Goal: Task Accomplishment & Management: Use online tool/utility

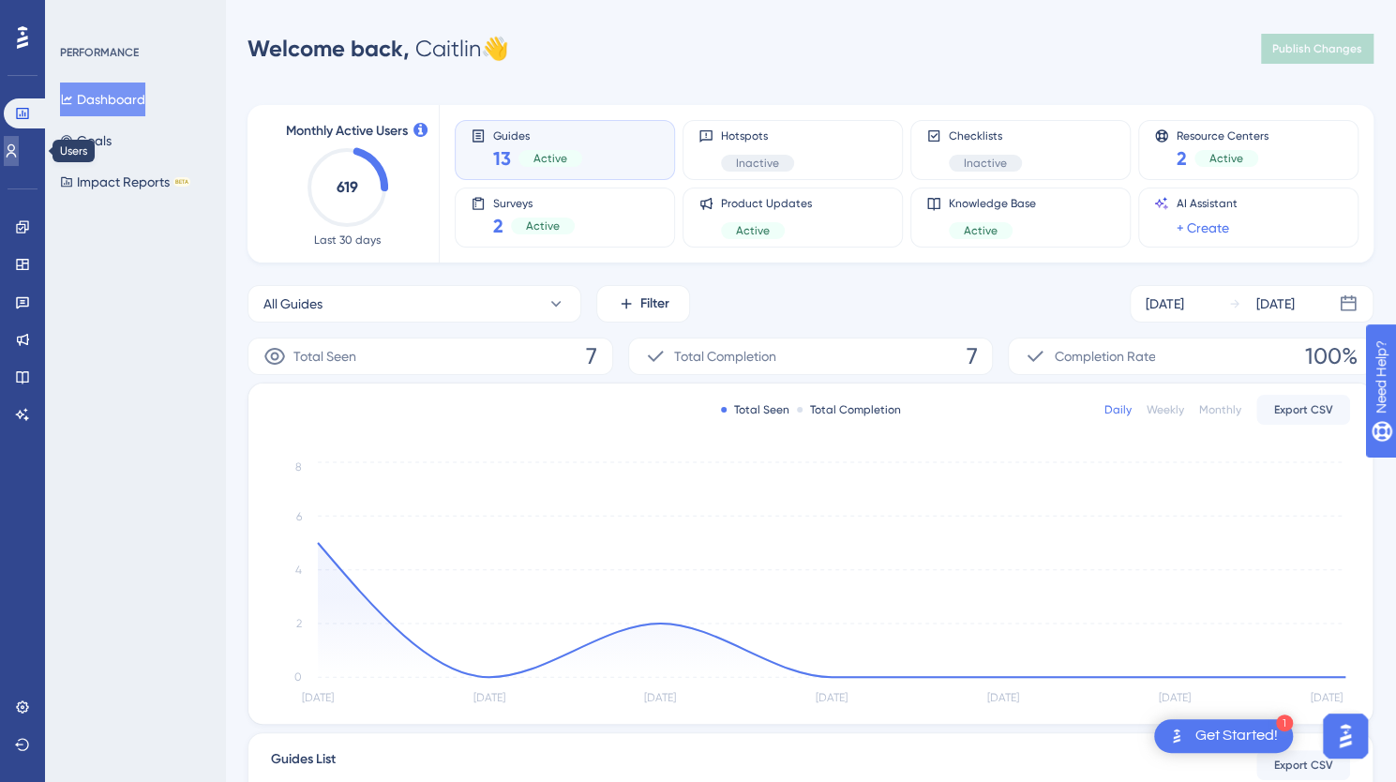
click at [19, 157] on icon at bounding box center [11, 150] width 15 height 15
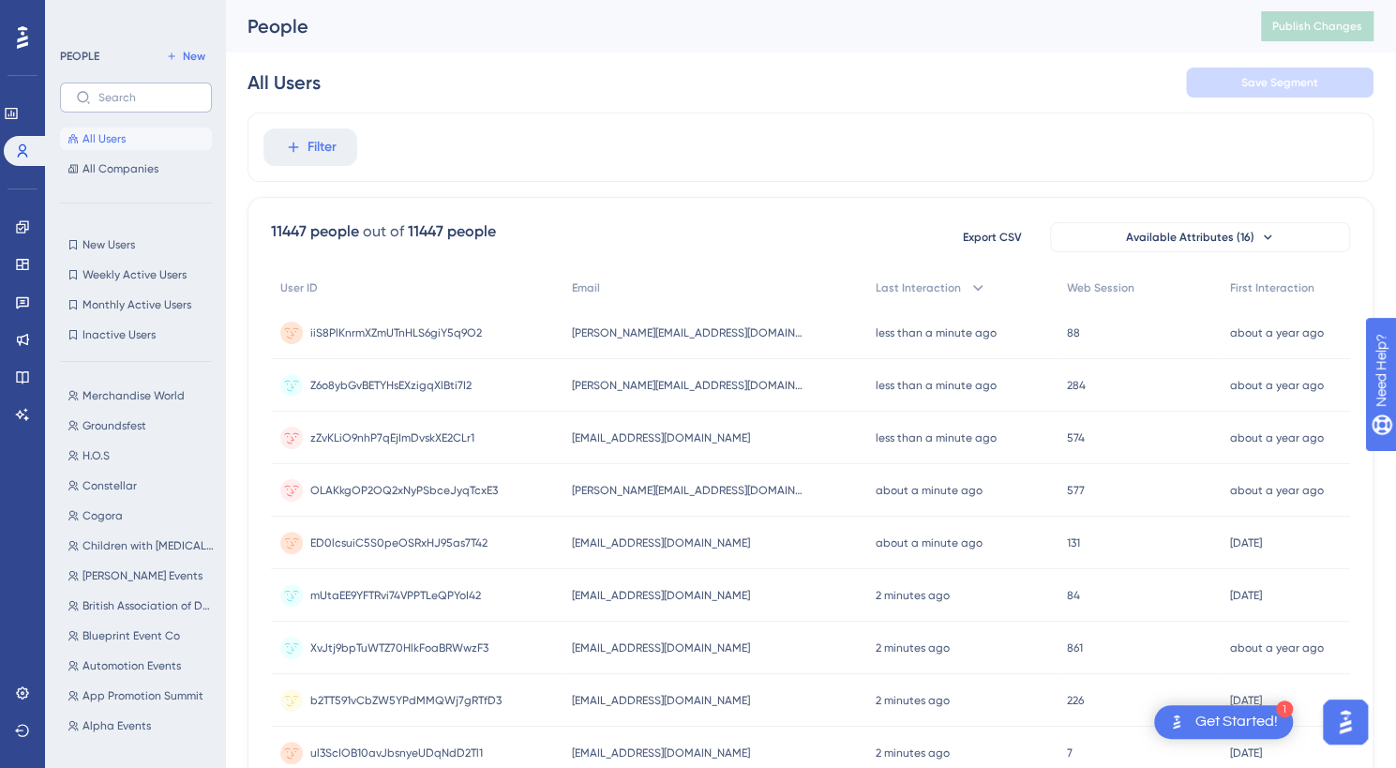
click at [145, 107] on label at bounding box center [136, 97] width 152 height 30
click at [145, 104] on input "text" at bounding box center [146, 97] width 97 height 13
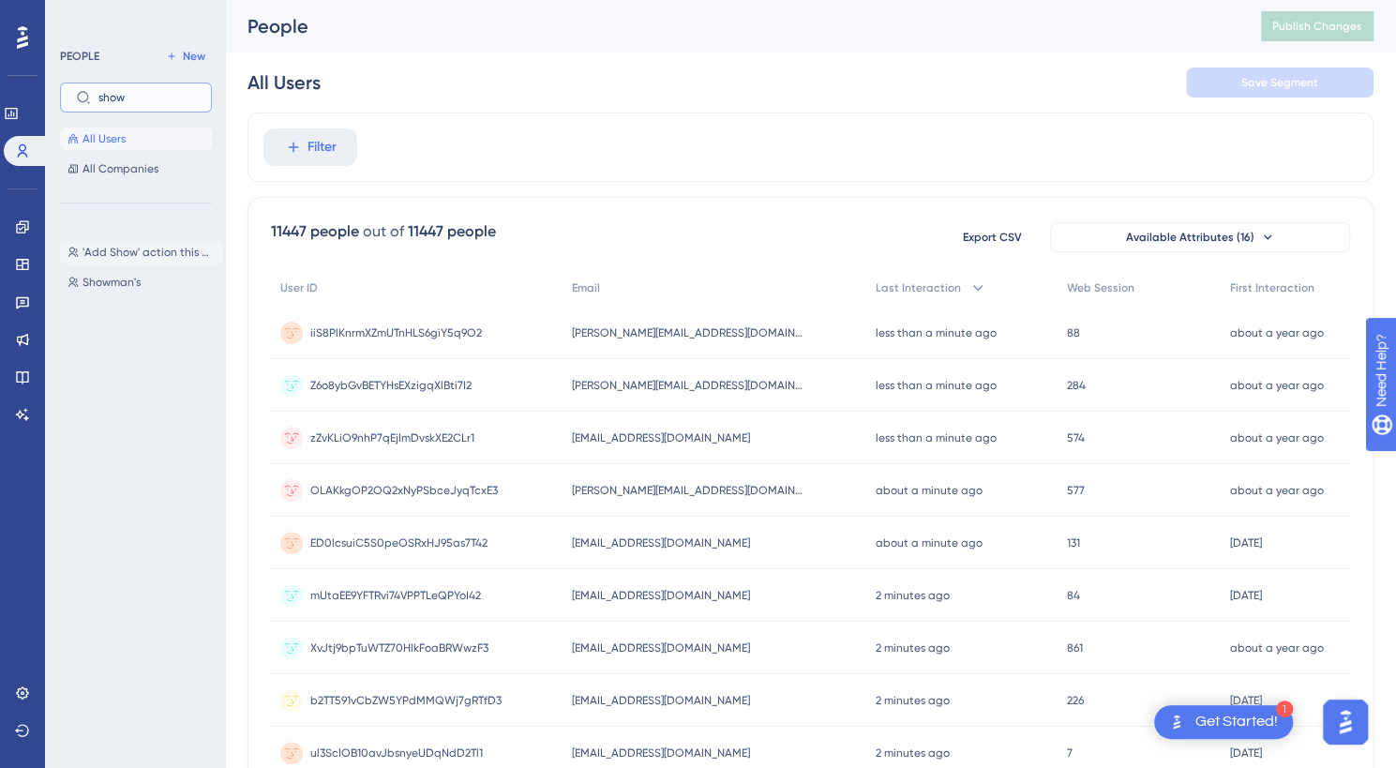
type input "show"
click at [129, 243] on button "'Add Show' action this week 'Add Show' action this week" at bounding box center [141, 252] width 163 height 22
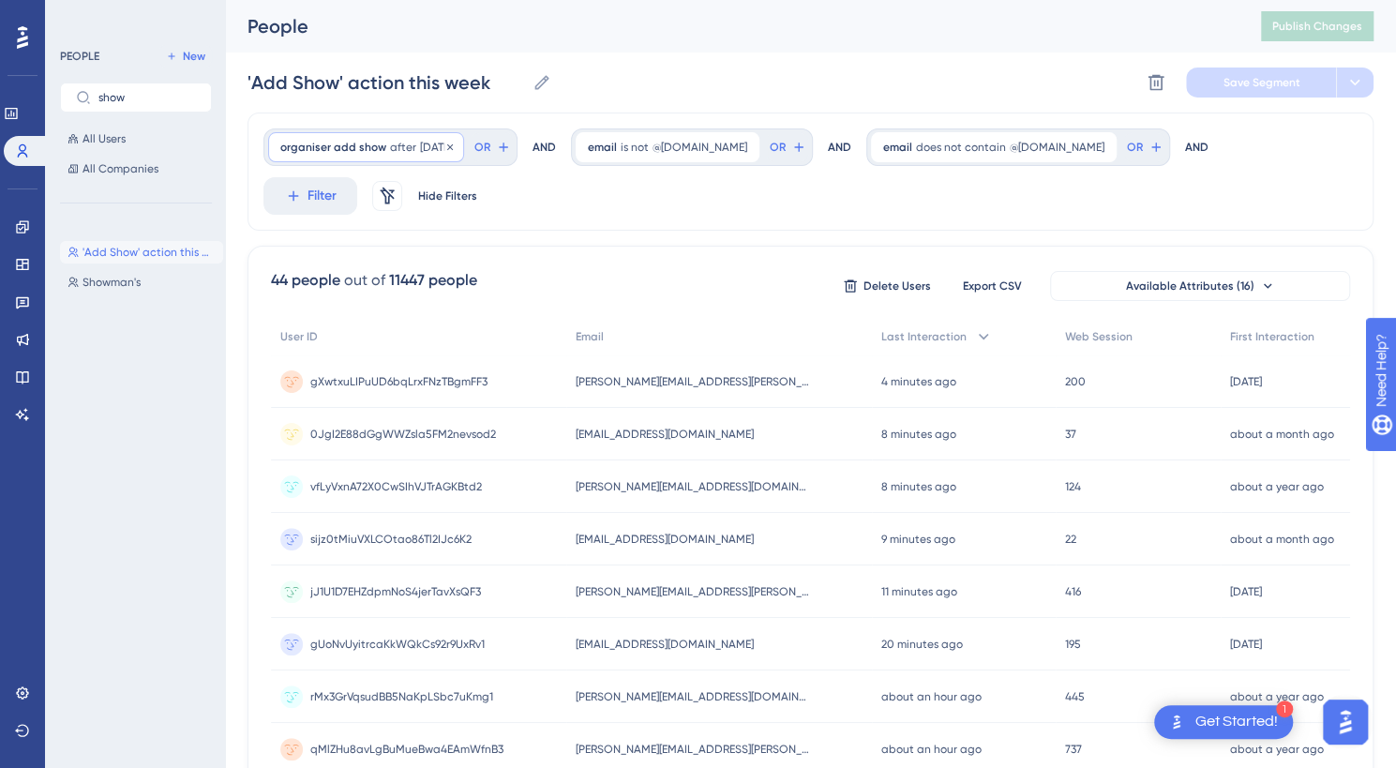
click at [356, 145] on span "organiser add show" at bounding box center [333, 147] width 106 height 15
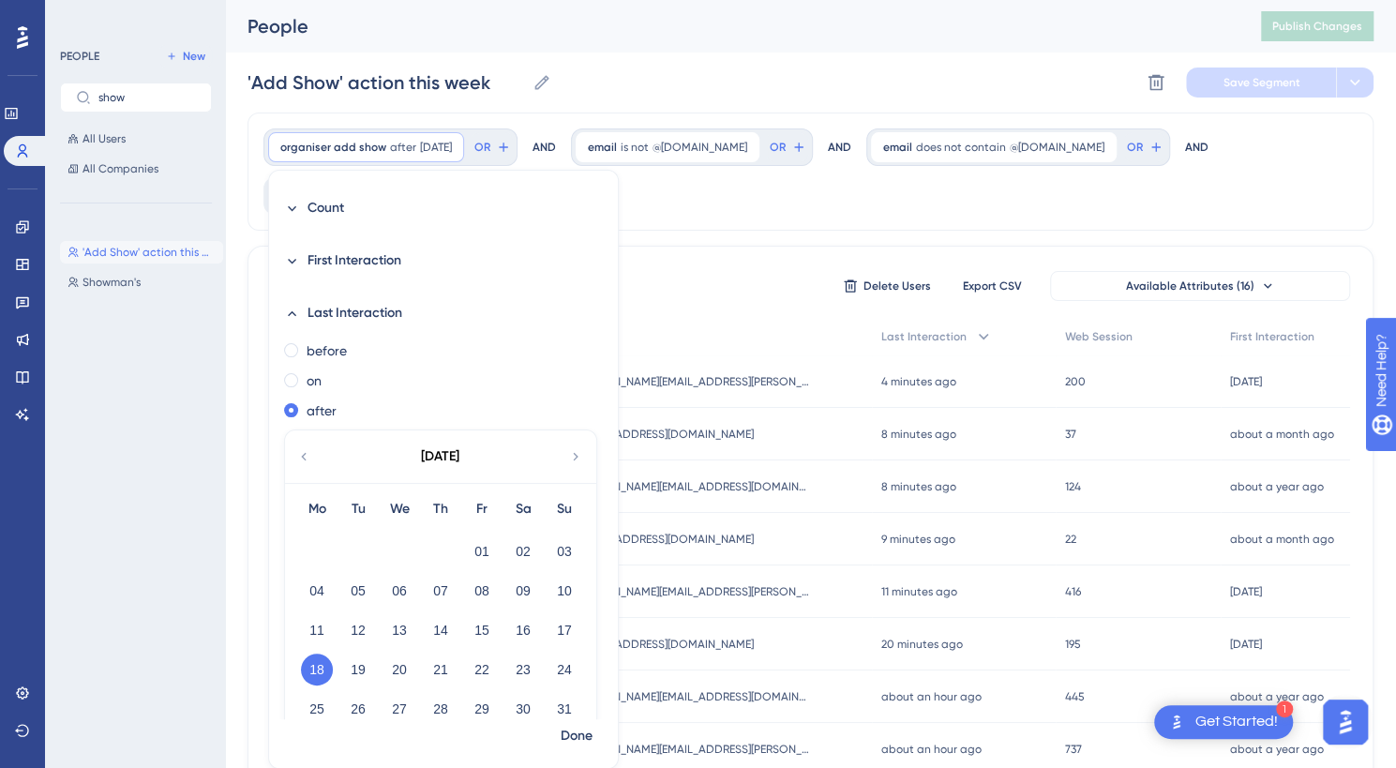
click at [574, 462] on icon at bounding box center [575, 456] width 15 height 17
click at [473, 627] on button "19" at bounding box center [482, 630] width 32 height 32
click at [567, 728] on span "Done" at bounding box center [577, 736] width 32 height 22
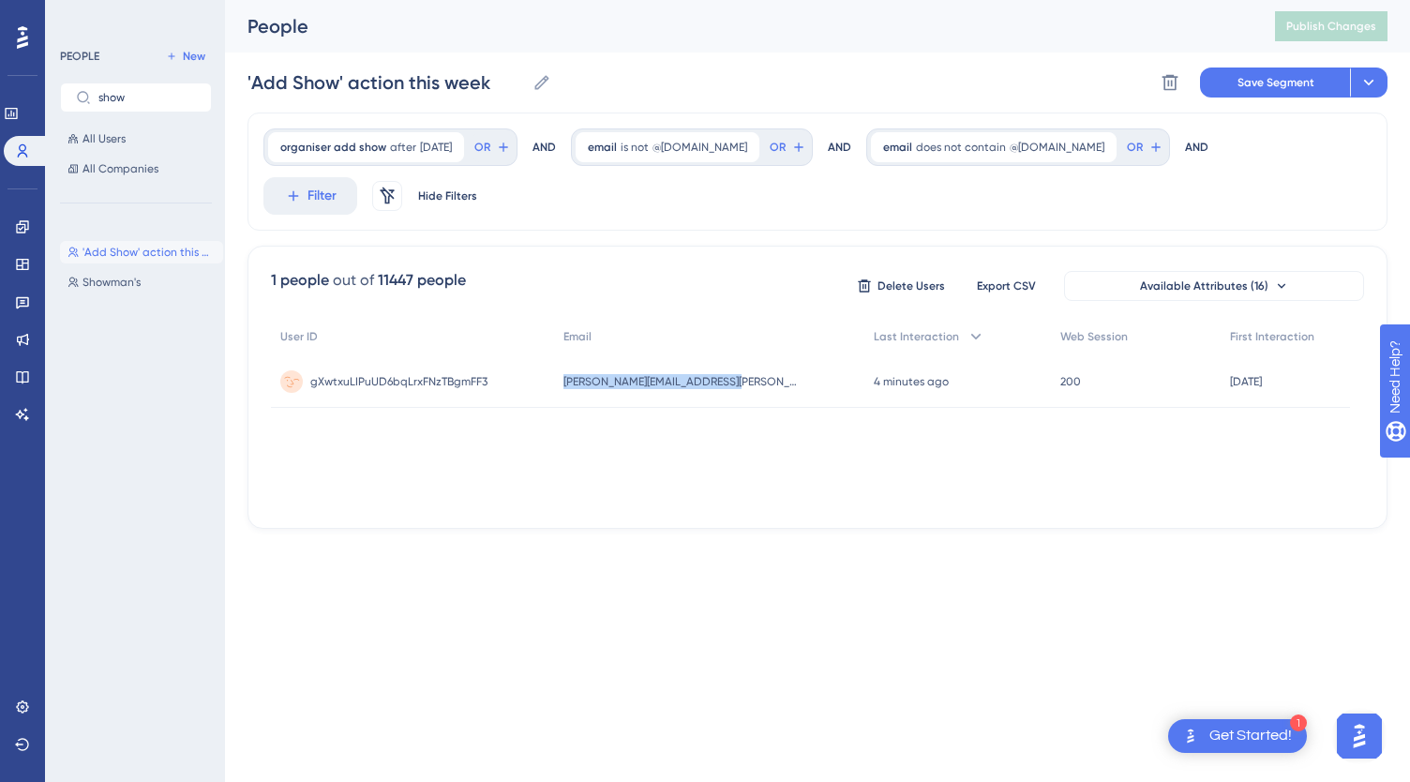
drag, startPoint x: 755, startPoint y: 334, endPoint x: 561, endPoint y: 334, distance: 194.1
click at [0, 0] on div "gXwtxuLIPuUD6bqLrxFNzTBgmFF3 gXwtxuLIPuUD6bqLrxFNzTBgmFF3 [PERSON_NAME][EMAIL_A…" at bounding box center [0, 0] width 0 height 0
copy div "gXwtxuLIPuUD6bqLrxFNzTBgmFF3 [PERSON_NAME][EMAIL_ADDRESS][PERSON_NAME][DOMAIN_N…"
click at [424, 147] on span "[DATE]" at bounding box center [436, 147] width 32 height 15
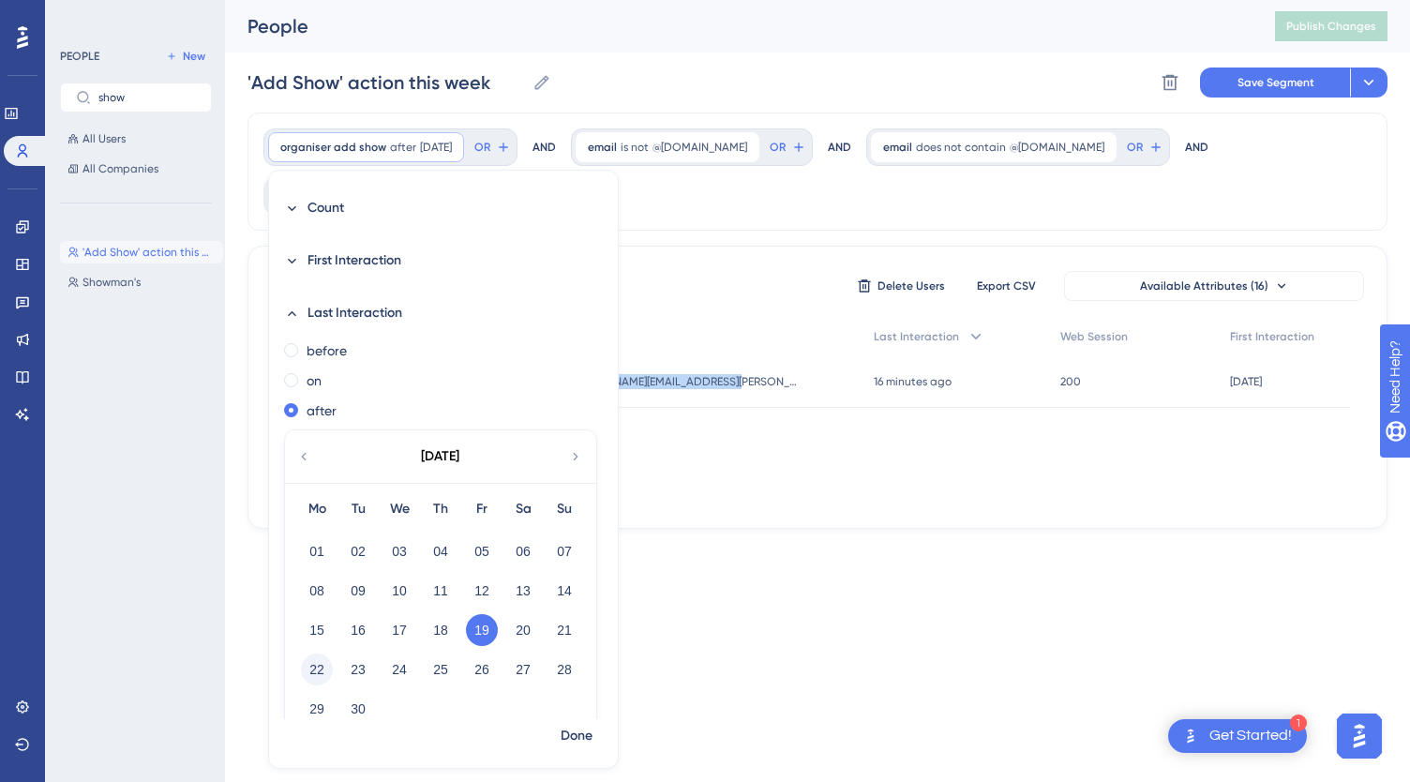
click at [311, 665] on button "22" at bounding box center [317, 669] width 32 height 32
click at [578, 734] on span "Done" at bounding box center [577, 736] width 32 height 22
